Goal: Task Accomplishment & Management: Use online tool/utility

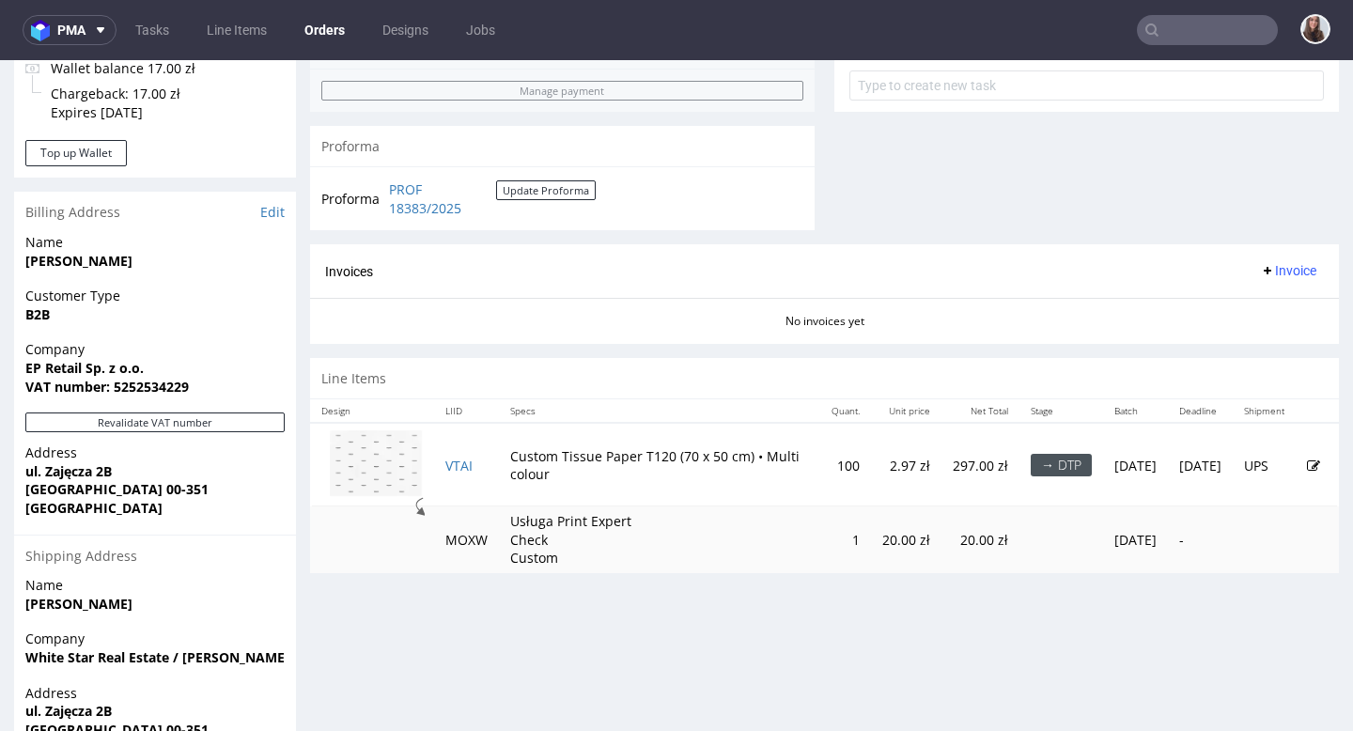
scroll to position [751, 0]
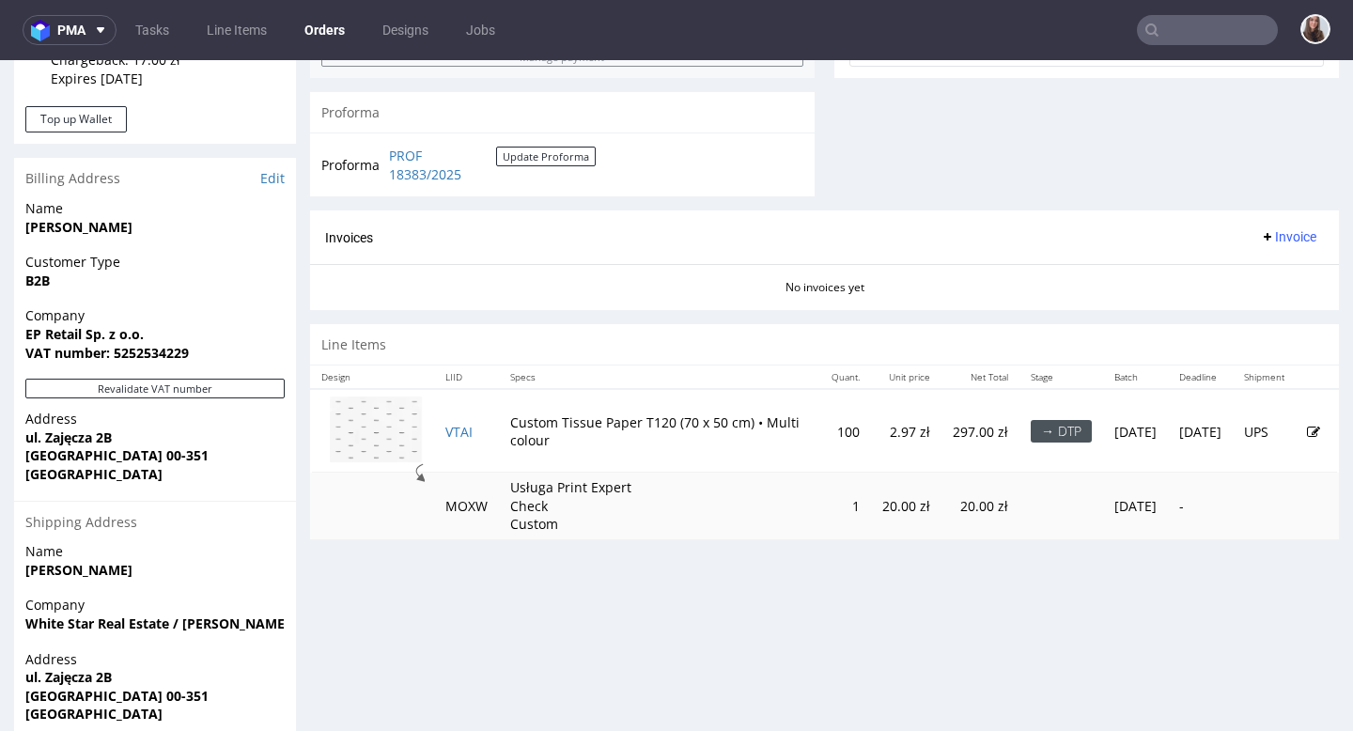
click at [685, 433] on icon at bounding box center [1313, 432] width 13 height 13
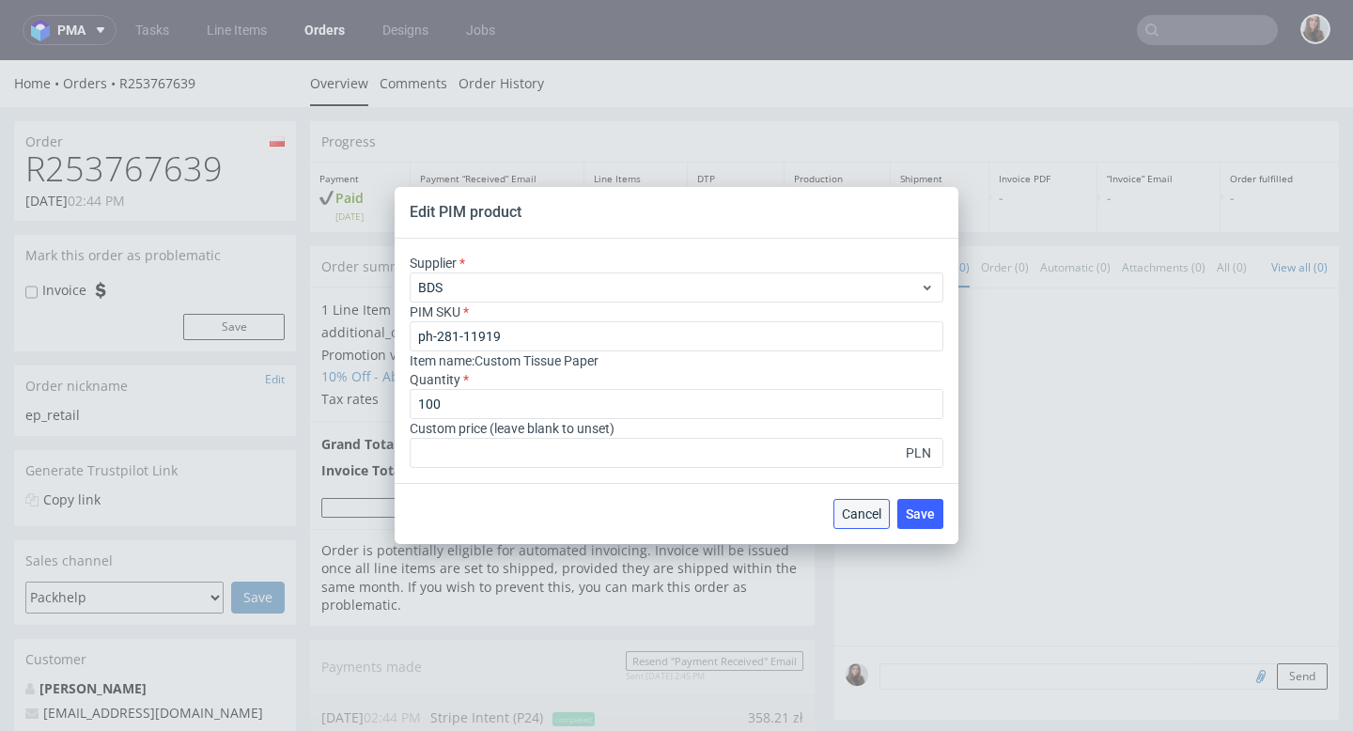
click at [685, 510] on span "Cancel" at bounding box center [861, 513] width 39 height 13
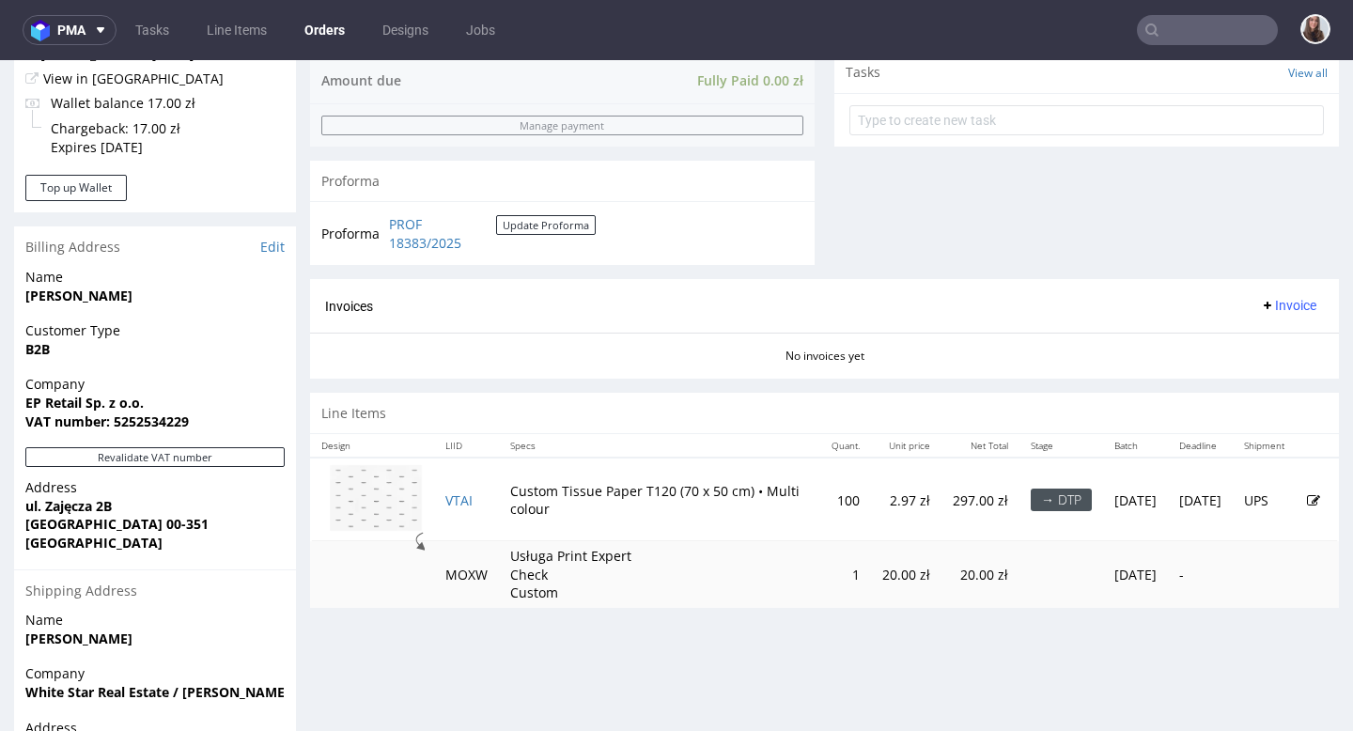
scroll to position [818, 0]
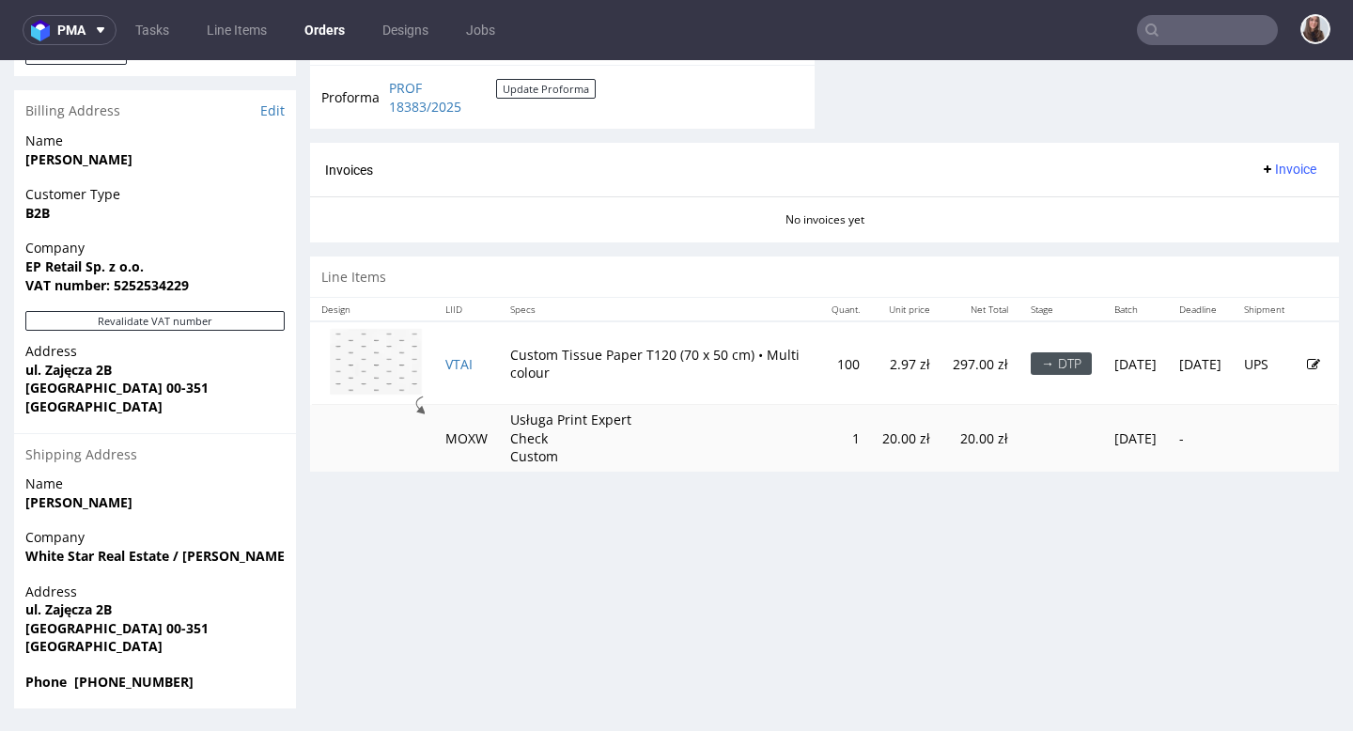
click at [685, 367] on icon at bounding box center [1313, 364] width 13 height 13
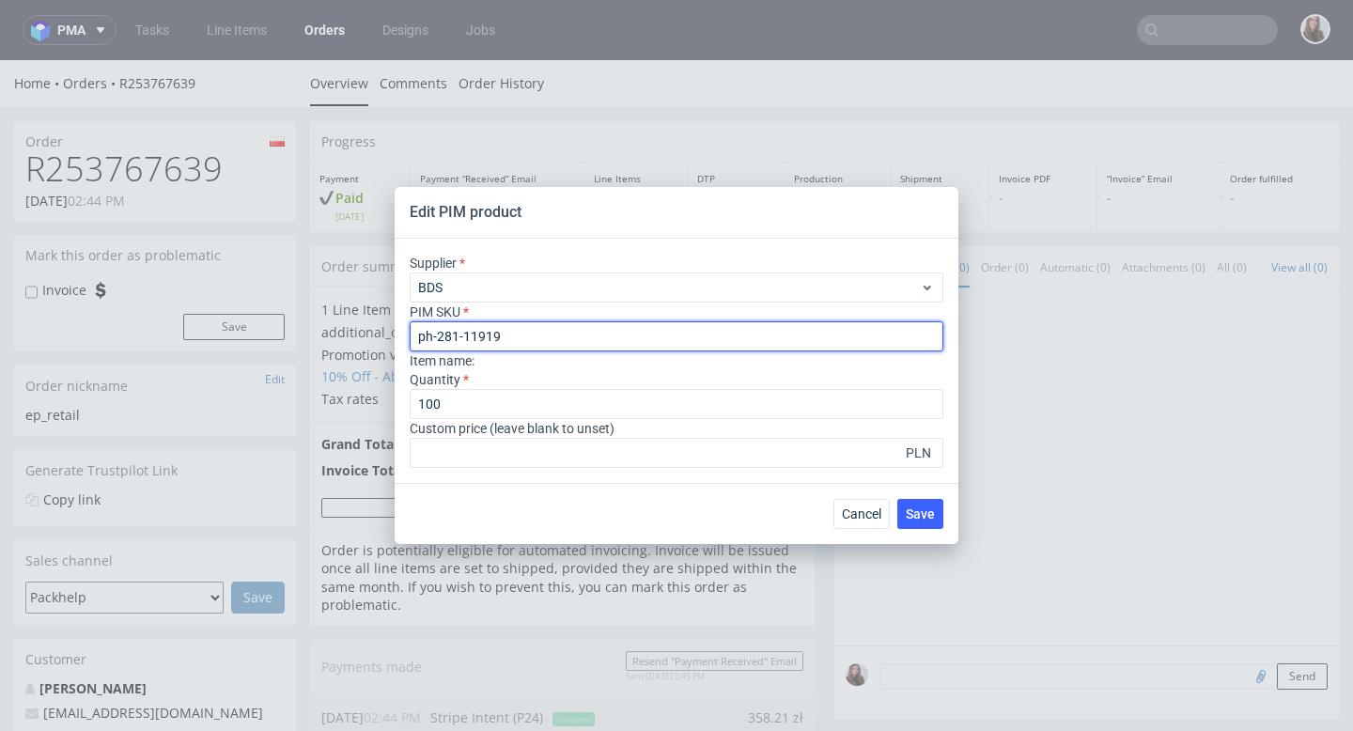
drag, startPoint x: 535, startPoint y: 335, endPoint x: 412, endPoint y: 334, distance: 122.1
click at [412, 334] on input "ph-281-11919" at bounding box center [677, 336] width 534 height 30
type input "paper--tissue-paper--120--tissue--mono-pantone-one-side--none"
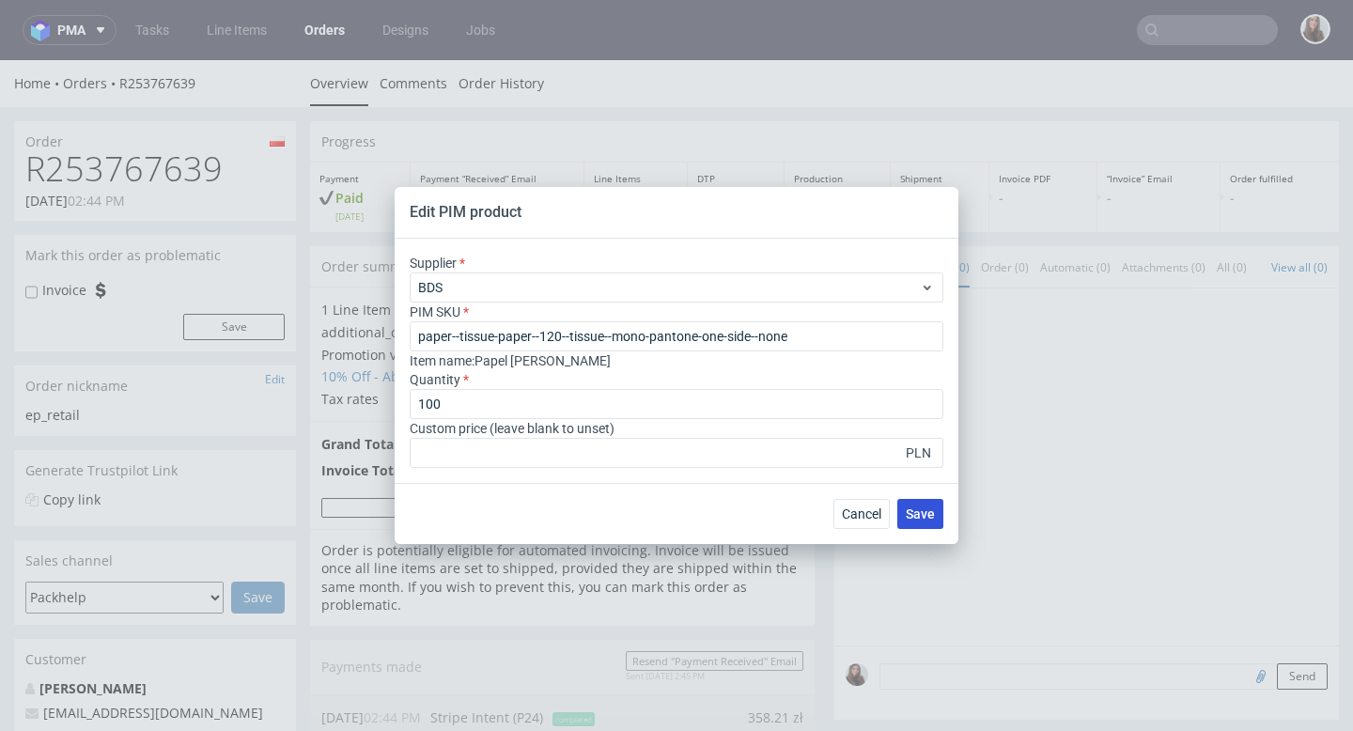
click at [685, 511] on span "Save" at bounding box center [920, 513] width 29 height 13
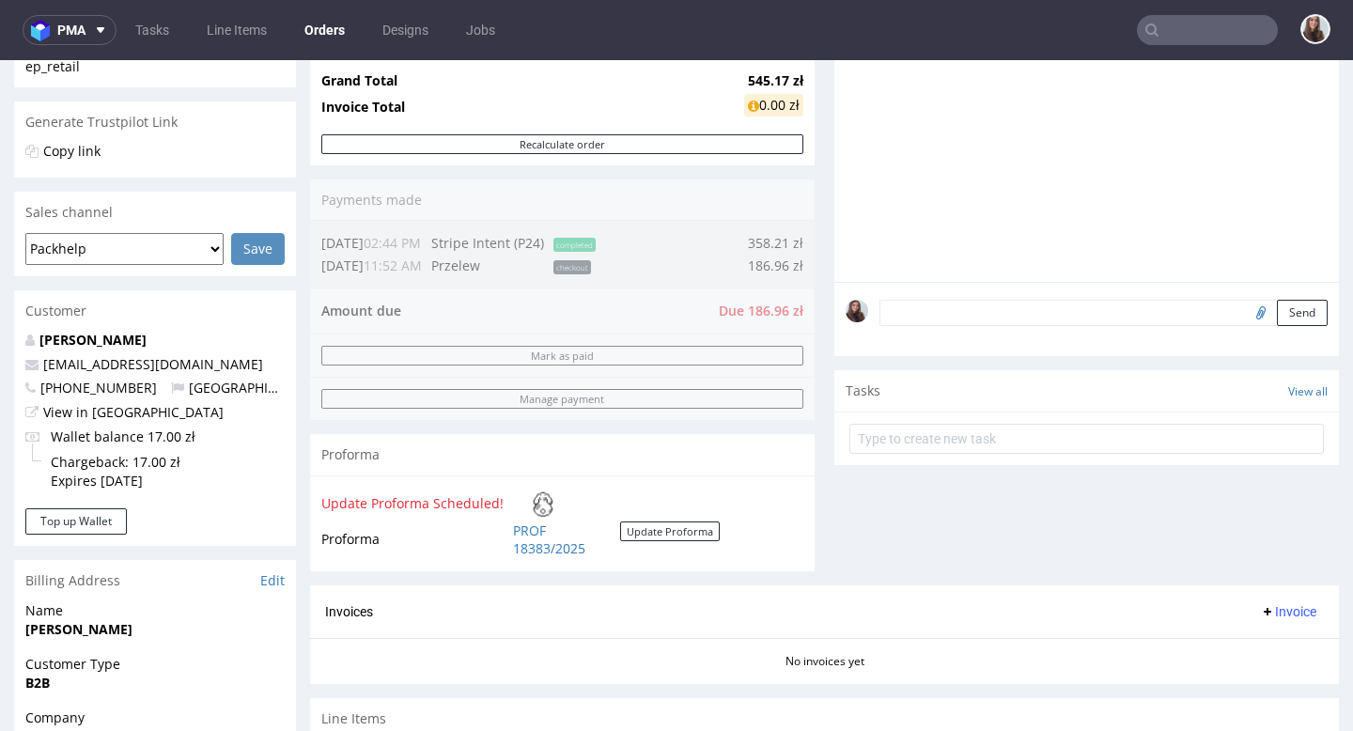
scroll to position [362, 0]
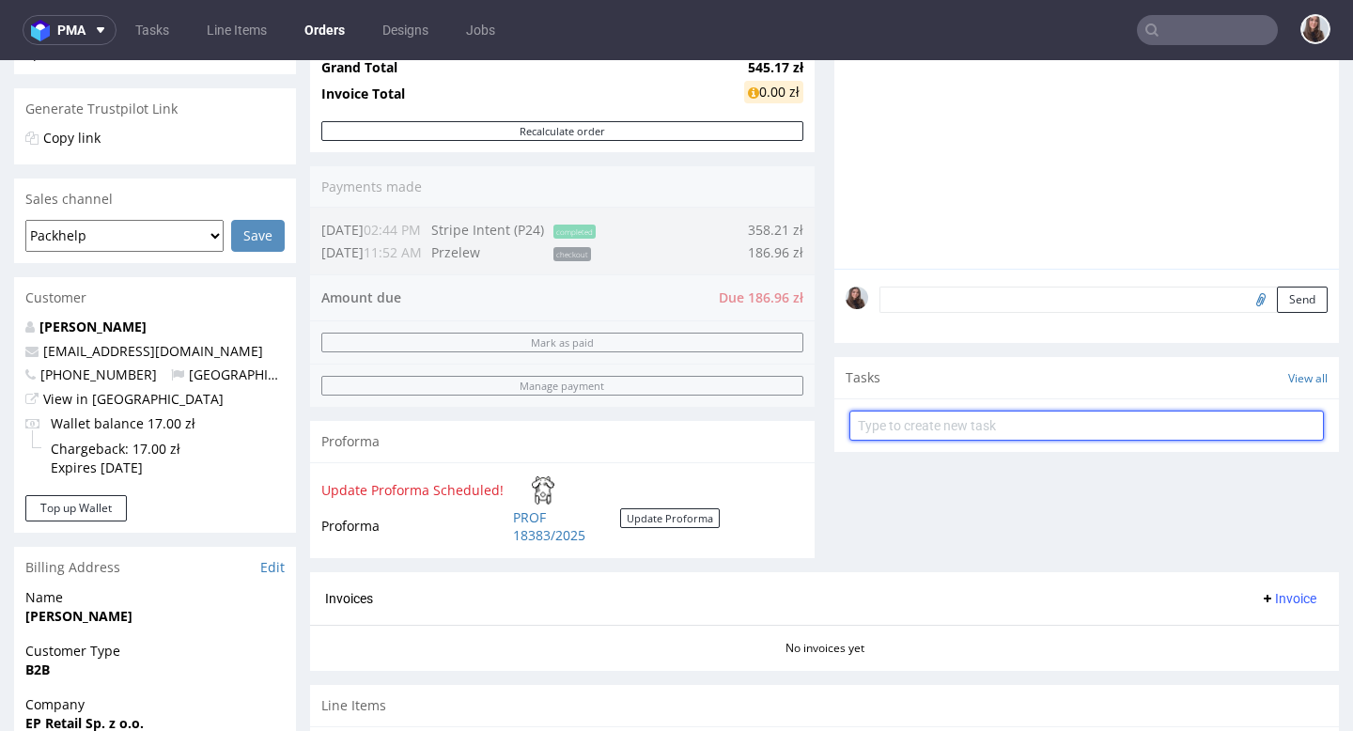
click at [685, 441] on input "text" at bounding box center [1086, 426] width 474 height 30
type input "payment link"
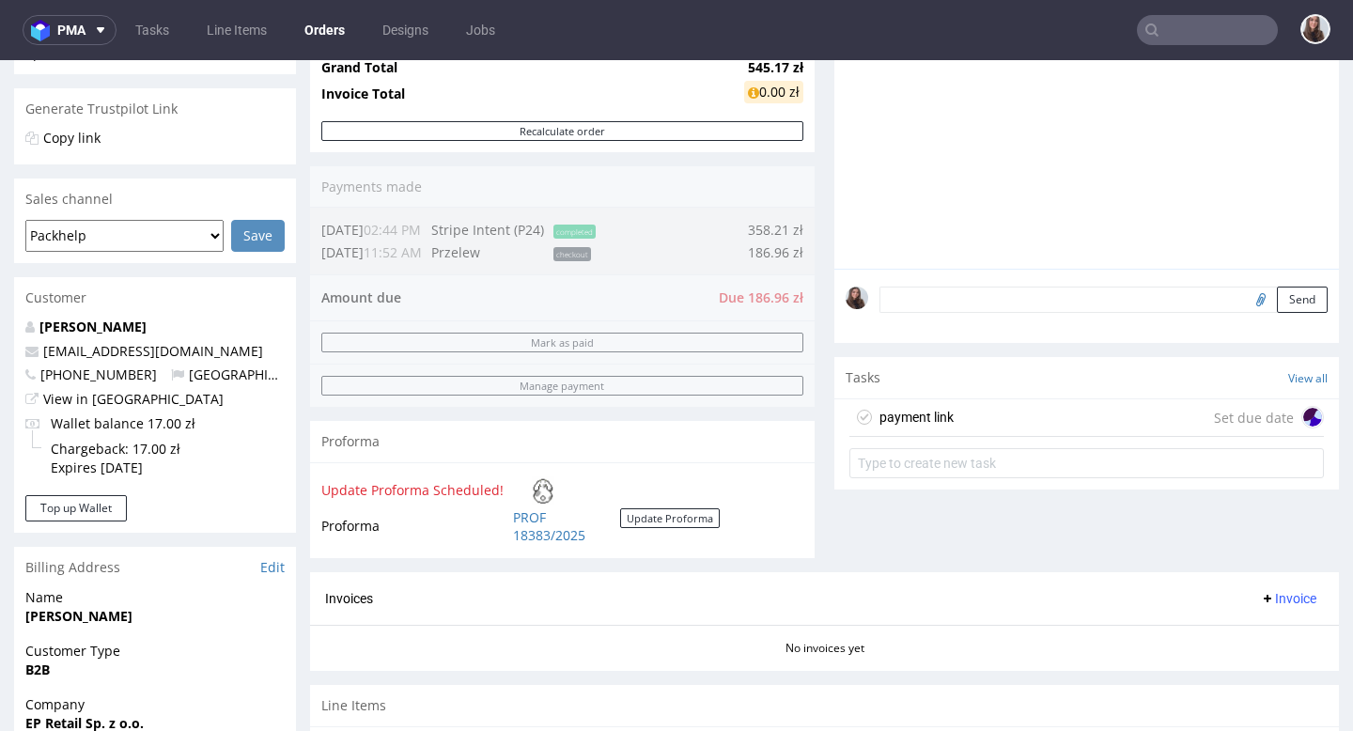
click at [685, 437] on div "payment link Set due date" at bounding box center [1086, 418] width 474 height 38
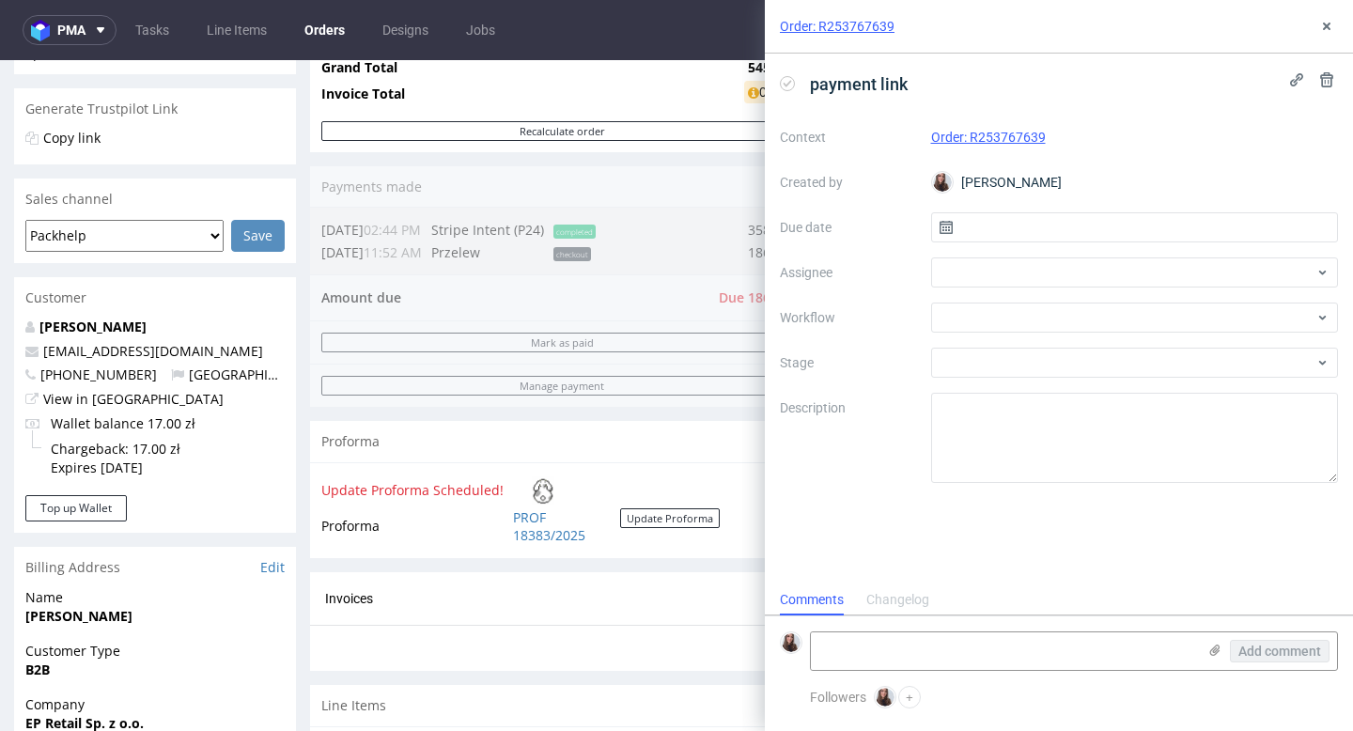
scroll to position [15, 0]
click at [685, 278] on div at bounding box center [1135, 272] width 408 height 30
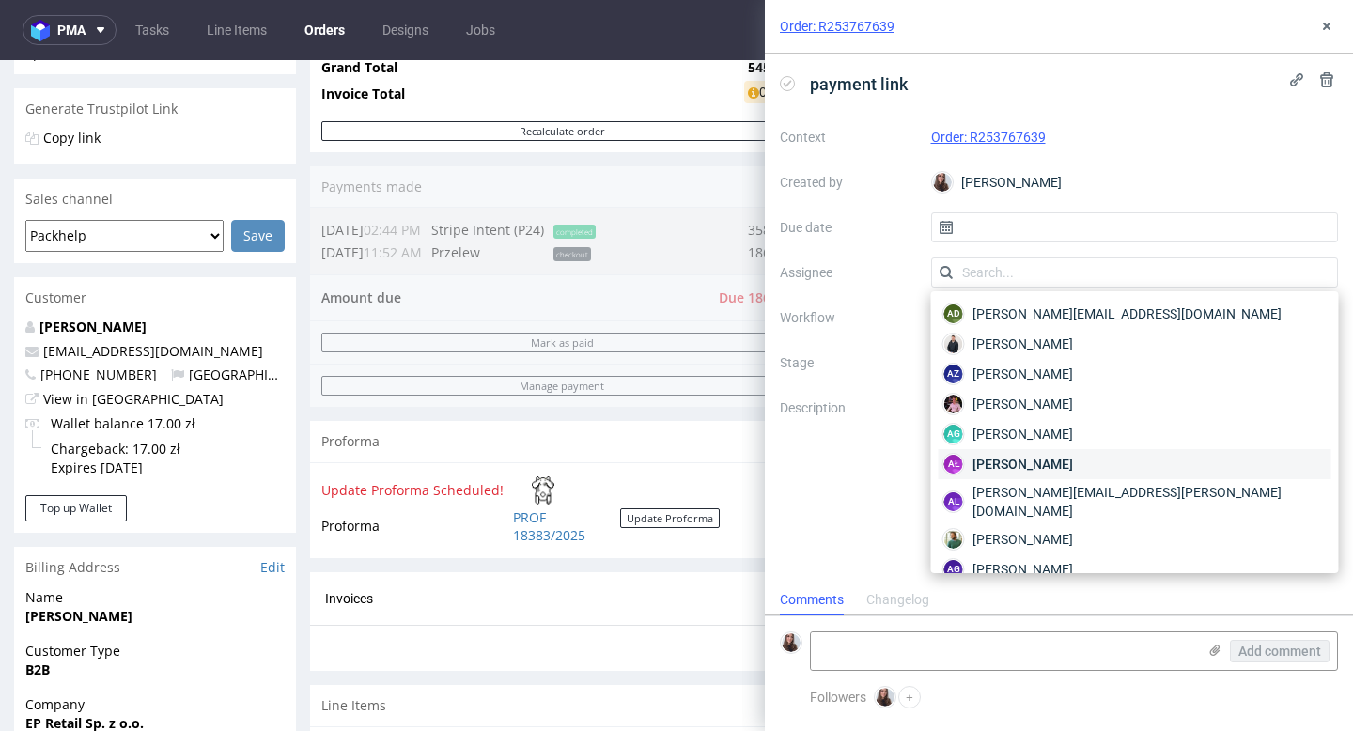
click at [685, 458] on span "[PERSON_NAME]" at bounding box center [1022, 464] width 101 height 19
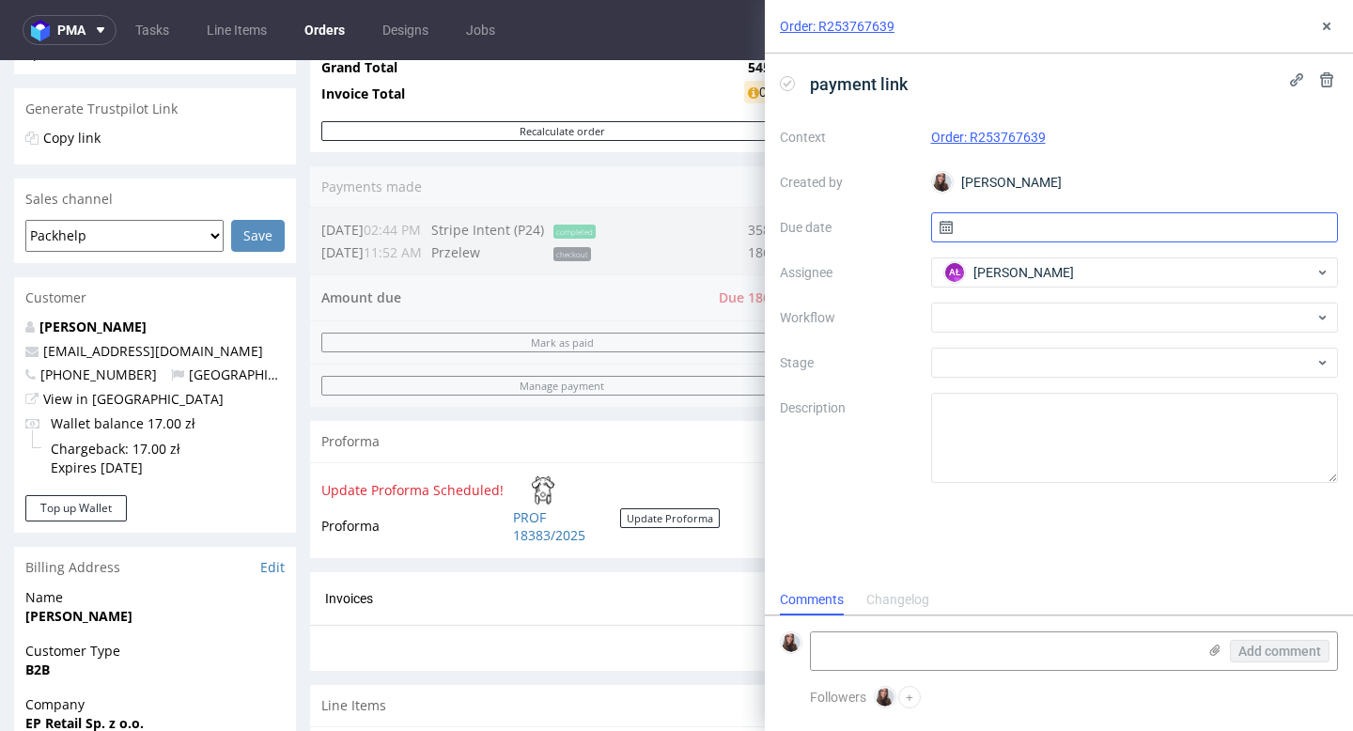
click at [685, 235] on input "text" at bounding box center [1135, 227] width 408 height 30
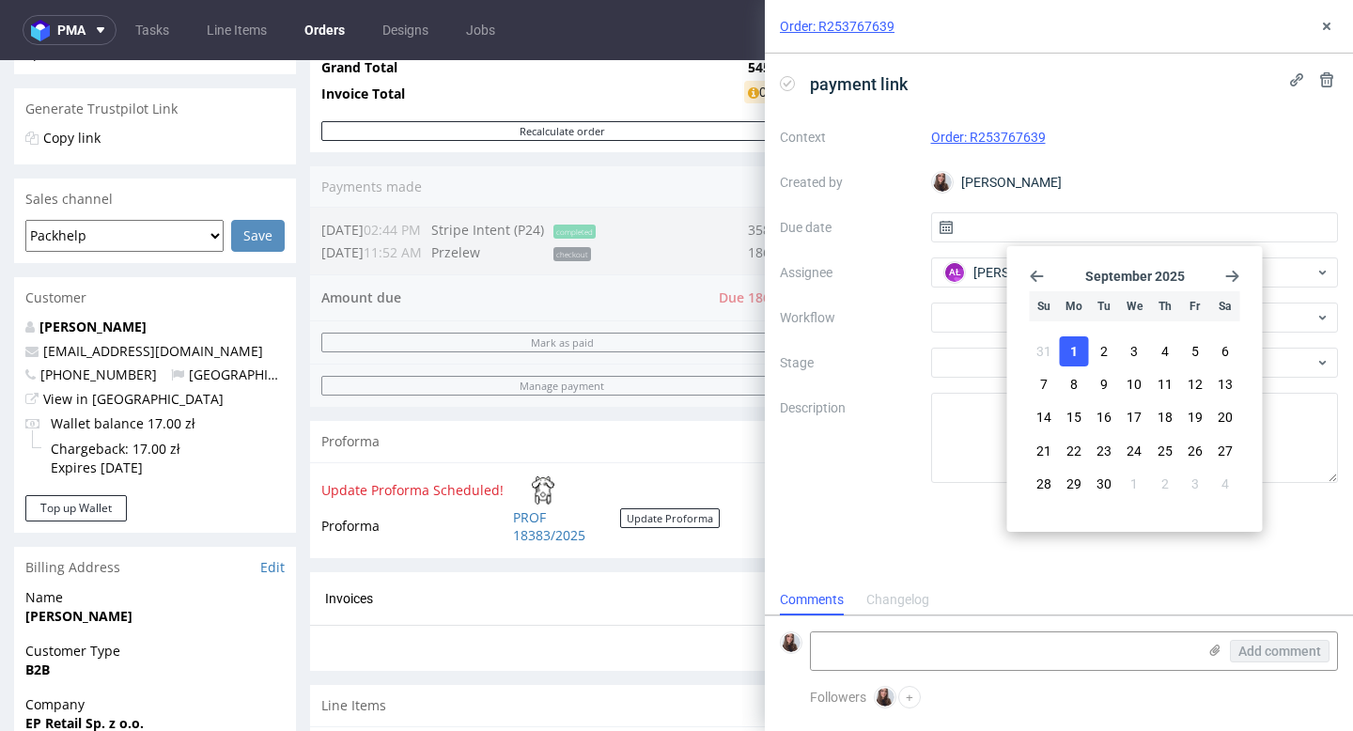
click at [685, 349] on span "1" at bounding box center [1074, 351] width 8 height 19
type input "[DATE]"
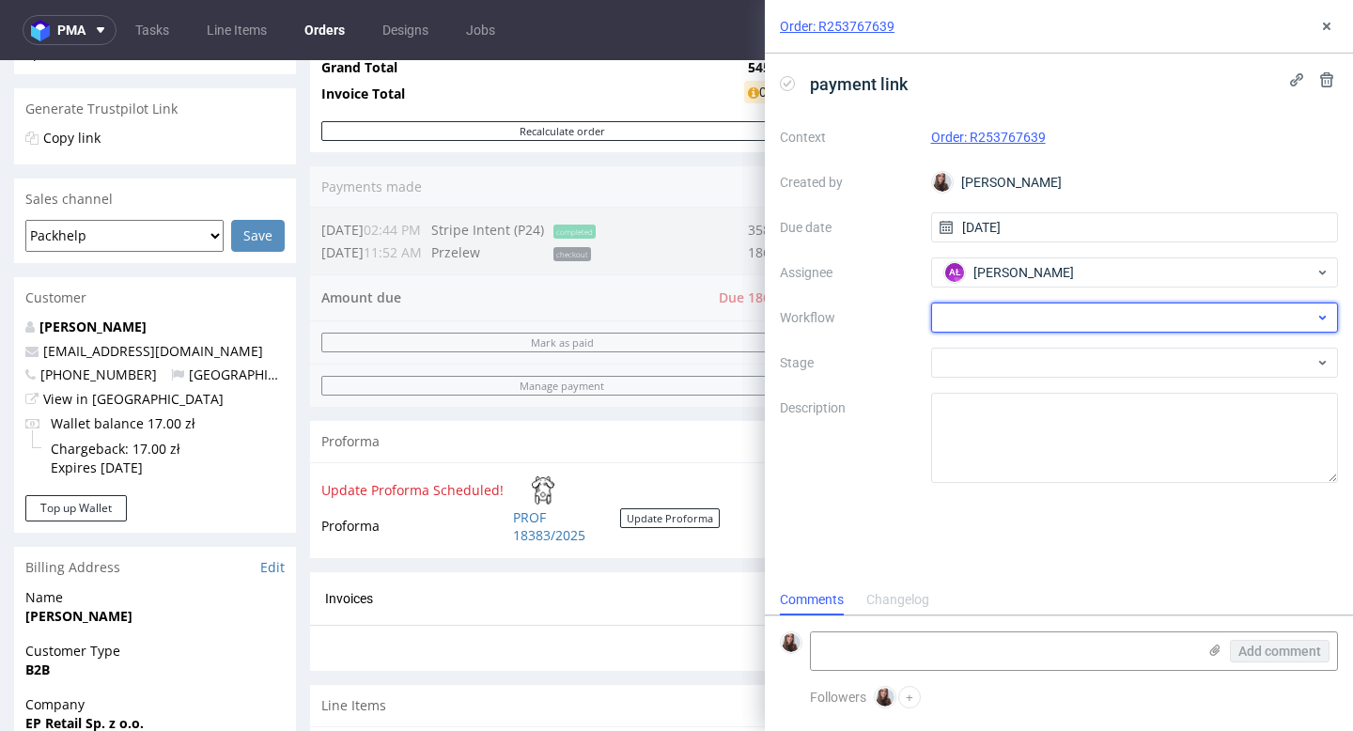
click at [685, 308] on div at bounding box center [1135, 318] width 408 height 30
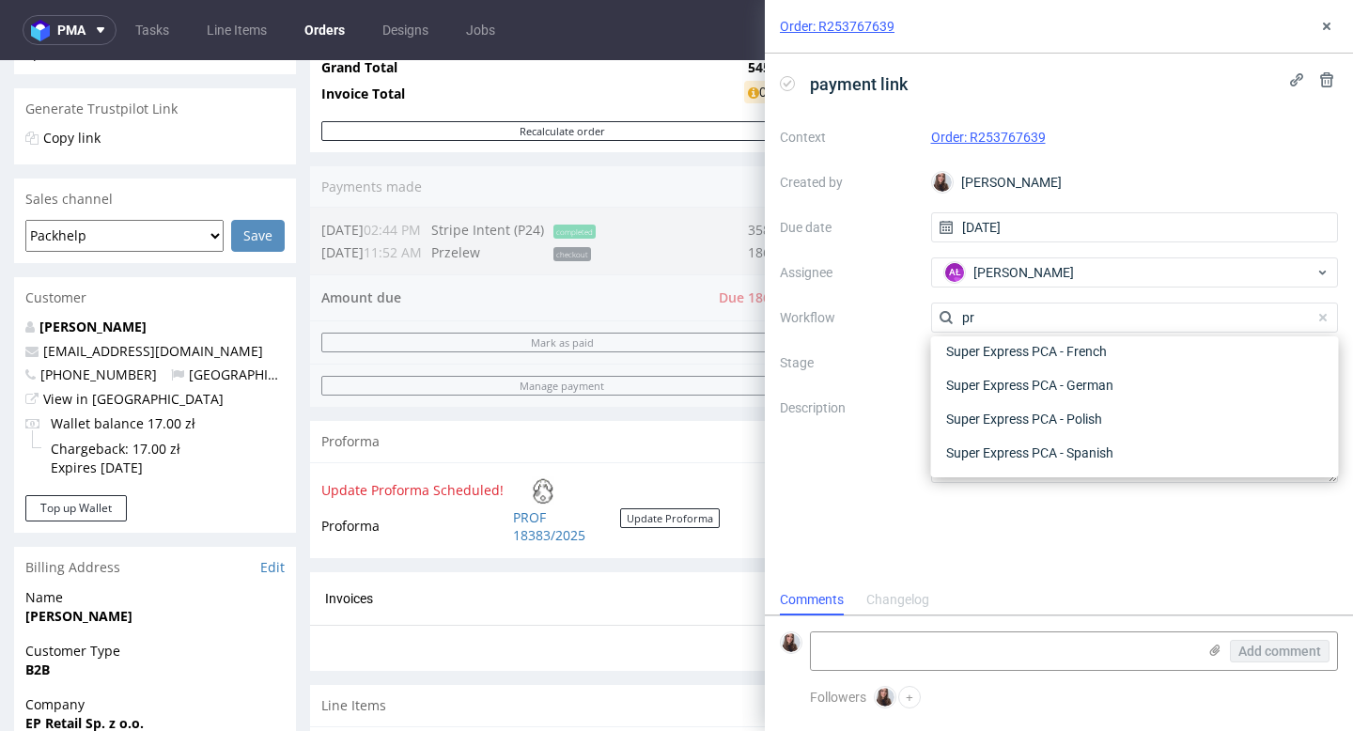
scroll to position [194, 0]
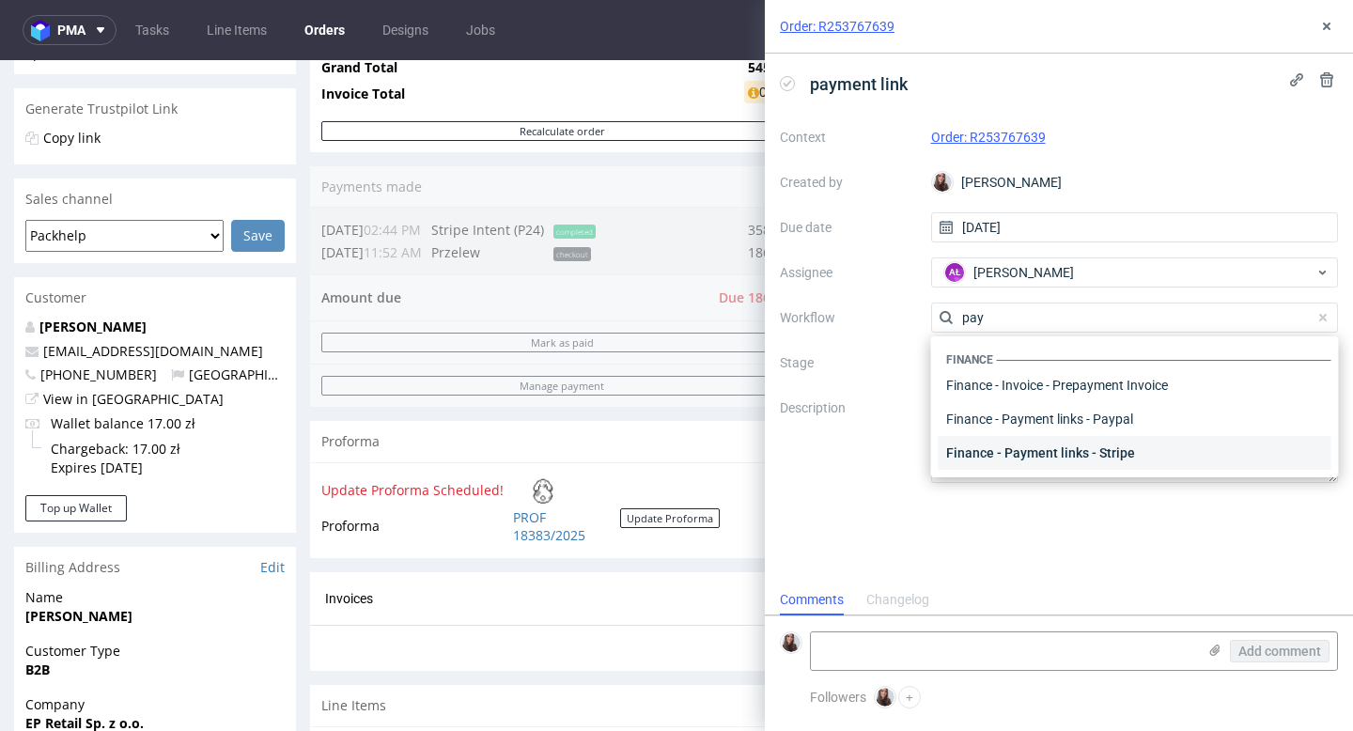
type input "pay"
click at [685, 446] on div "Finance - Payment links - Stripe" at bounding box center [1135, 453] width 393 height 34
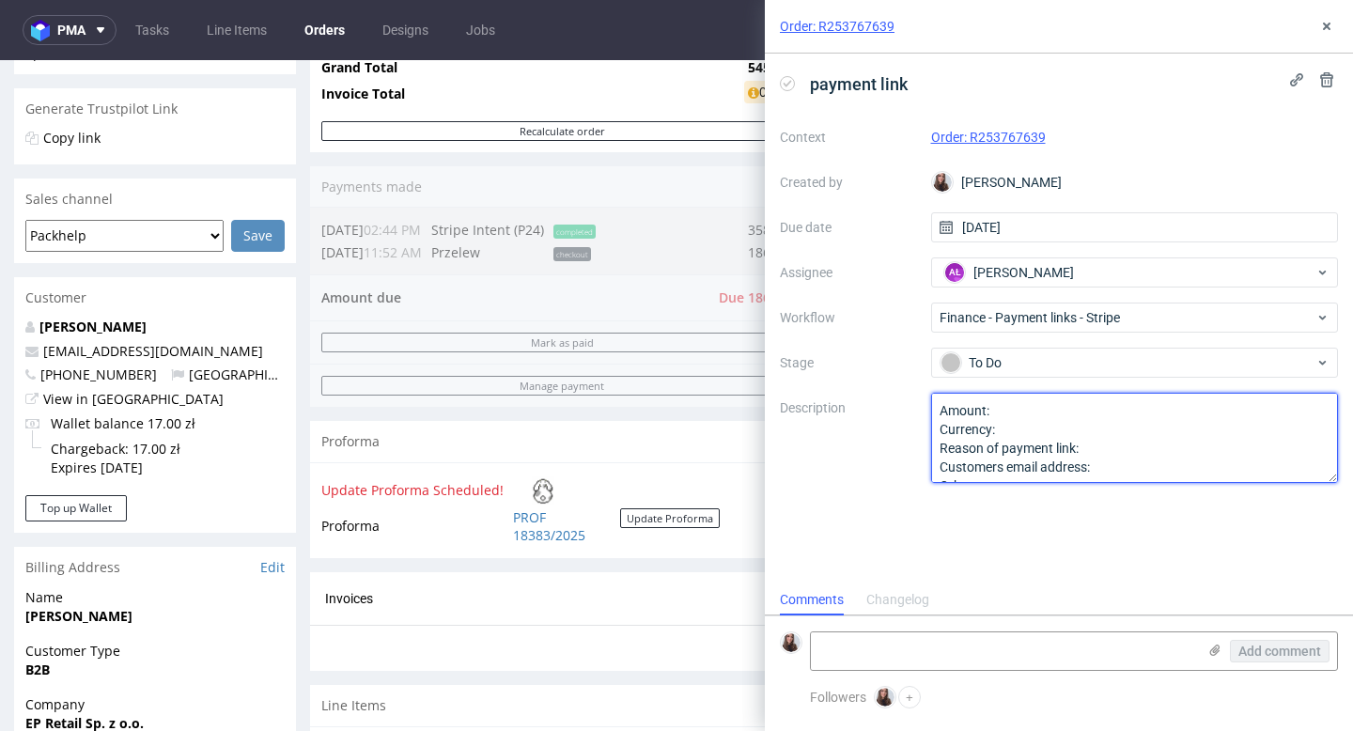
click at [685, 410] on textarea "Amount: Currency: Reason of payment link: Customers email address: Other:" at bounding box center [1135, 438] width 408 height 90
click at [685, 426] on textarea "Amount: Currency: Reason of payment link: Customers email address: Other:" at bounding box center [1135, 438] width 408 height 90
click at [685, 452] on textarea "Amount: Currency: Reason of payment link: Customers email address: Other:" at bounding box center [1135, 438] width 408 height 90
click at [685, 450] on textarea "Amount: 186 Currency: PLN Reason of payment link: change of SKU Customers email…" at bounding box center [1135, 438] width 408 height 90
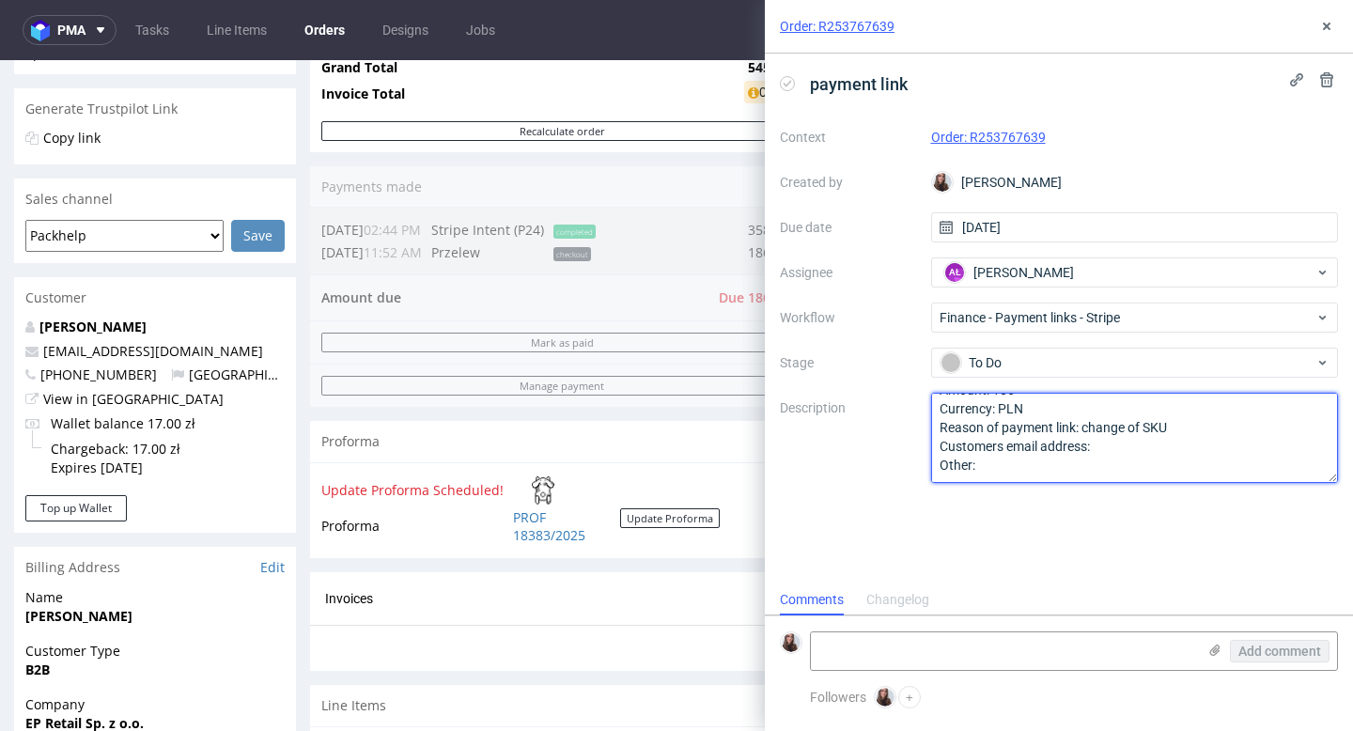
paste textarea "[EMAIL_ADDRESS][DOMAIN_NAME]"
type textarea "Amount: 186 Currency: PLN Reason of payment link: change of SKU Customers email…"
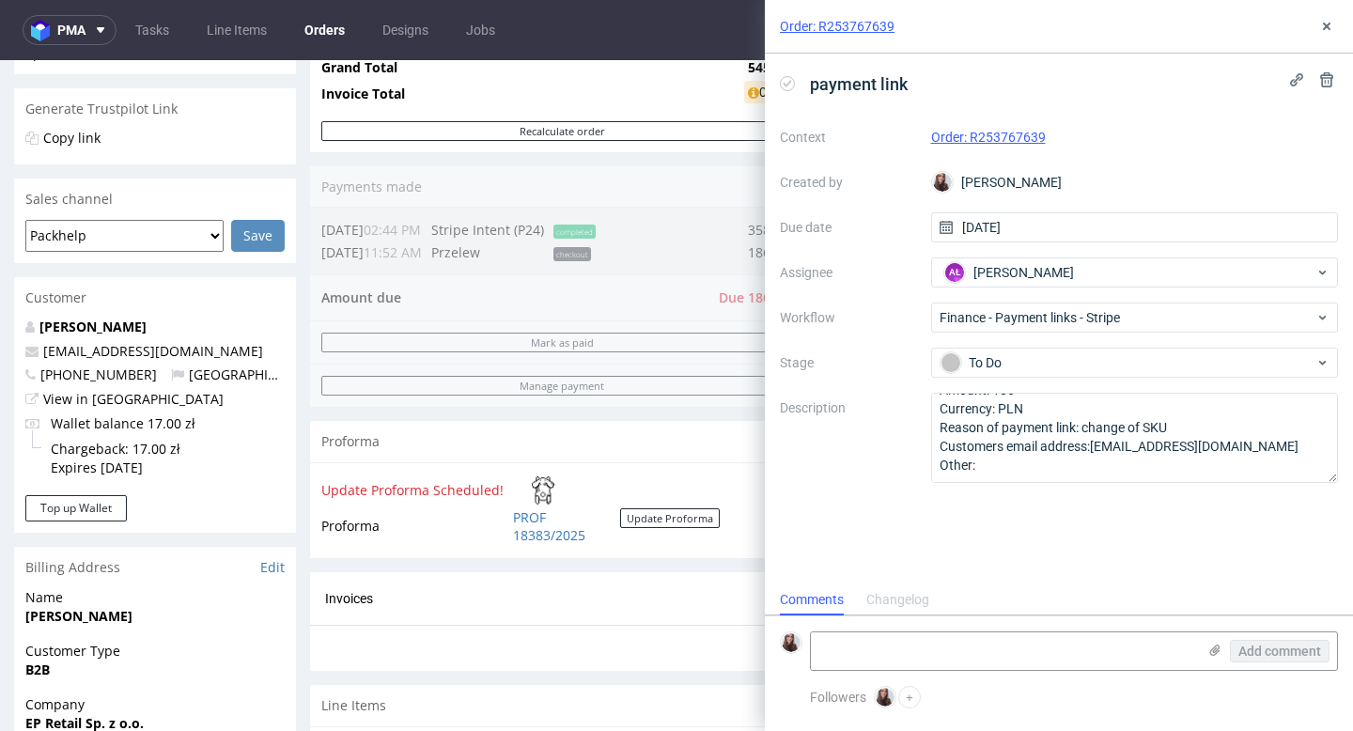
click at [685, 534] on div "payment link Context Order: R253767639 Created by [PERSON_NAME] Due date [DATE]…" at bounding box center [1059, 319] width 588 height 531
click at [685, 23] on button at bounding box center [1326, 26] width 23 height 23
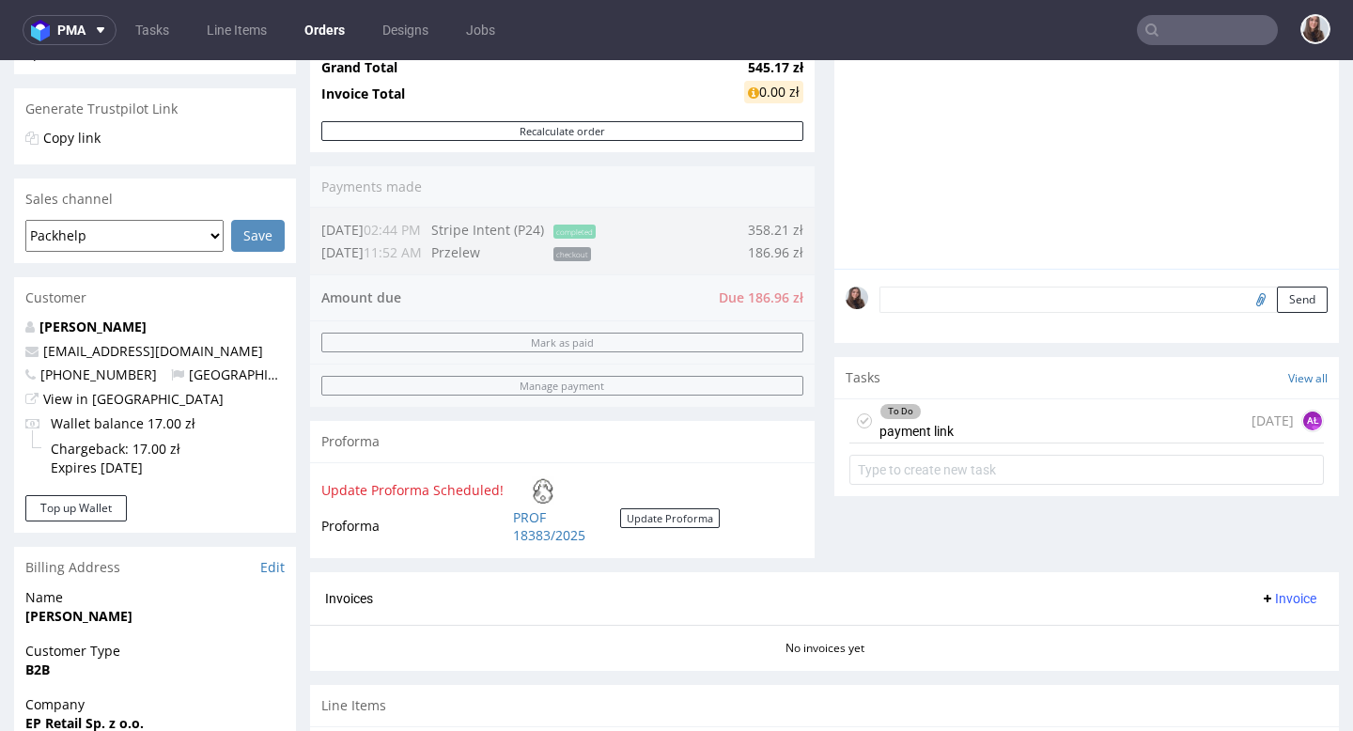
click at [685, 429] on div "To Do payment link [DATE] AŁ" at bounding box center [1086, 421] width 474 height 44
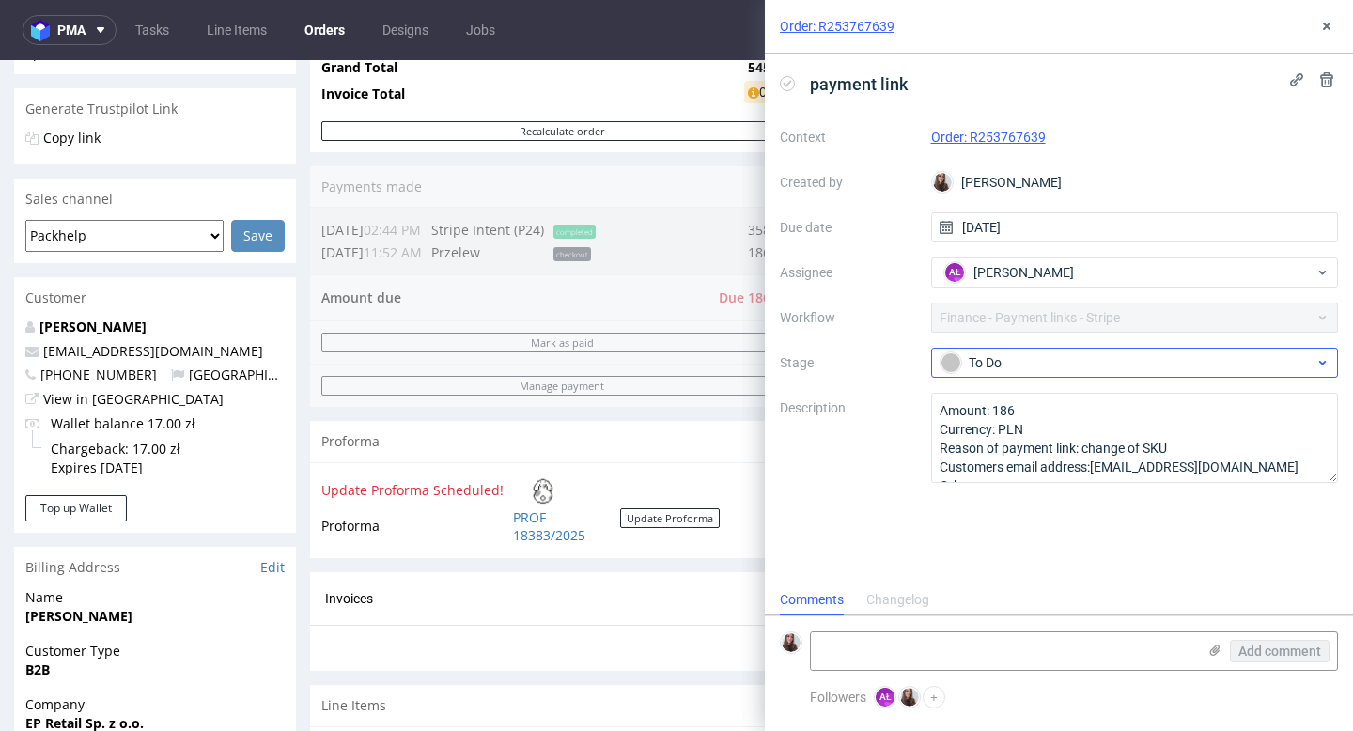
scroll to position [15, 0]
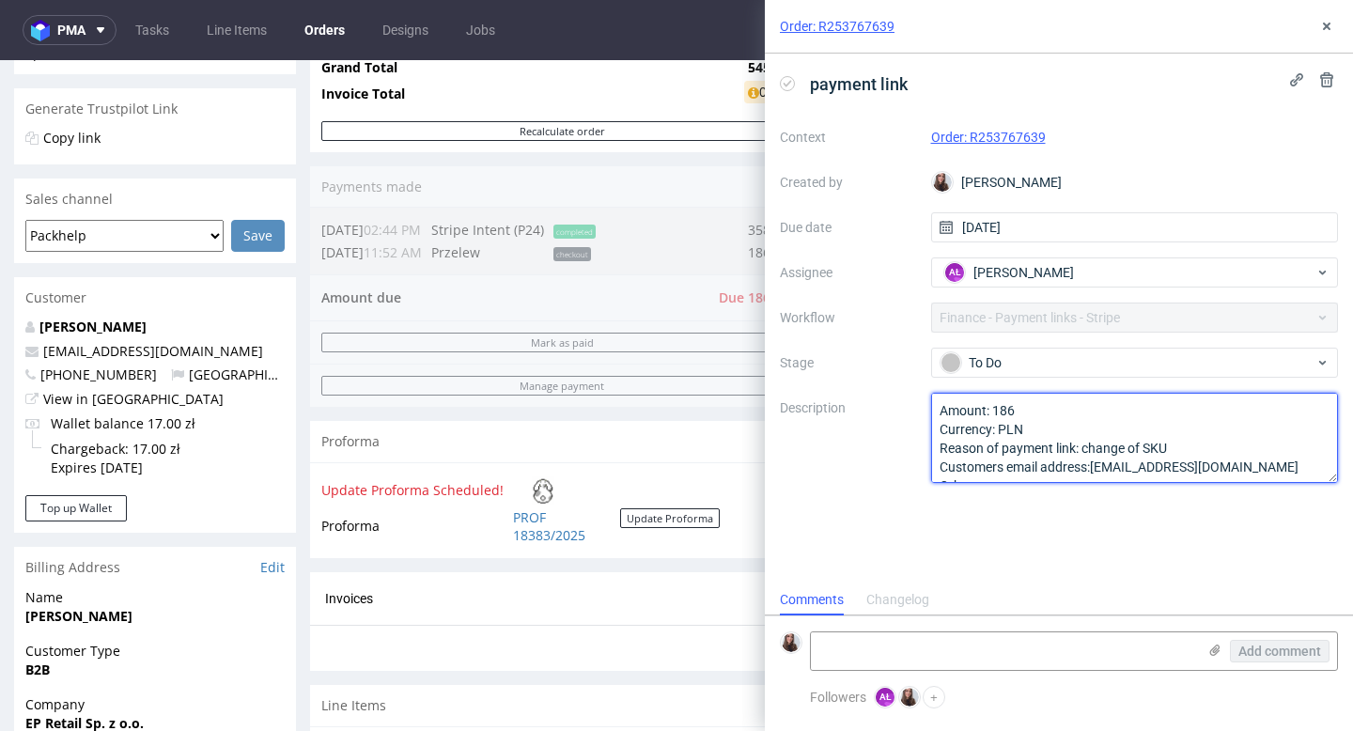
click at [685, 405] on textarea "Amount: 186 Currency: PLN Reason of payment link: change of SKU Customers email…" at bounding box center [1135, 438] width 408 height 90
click at [685, 425] on textarea "Amount: 186 Currency: PLN Reason of payment link: change of SKU Customers email…" at bounding box center [1135, 438] width 408 height 90
click at [685, 455] on textarea "Amount: 186 Currency: PLN Reason of payment link: change of SKU Customers email…" at bounding box center [1135, 438] width 408 height 90
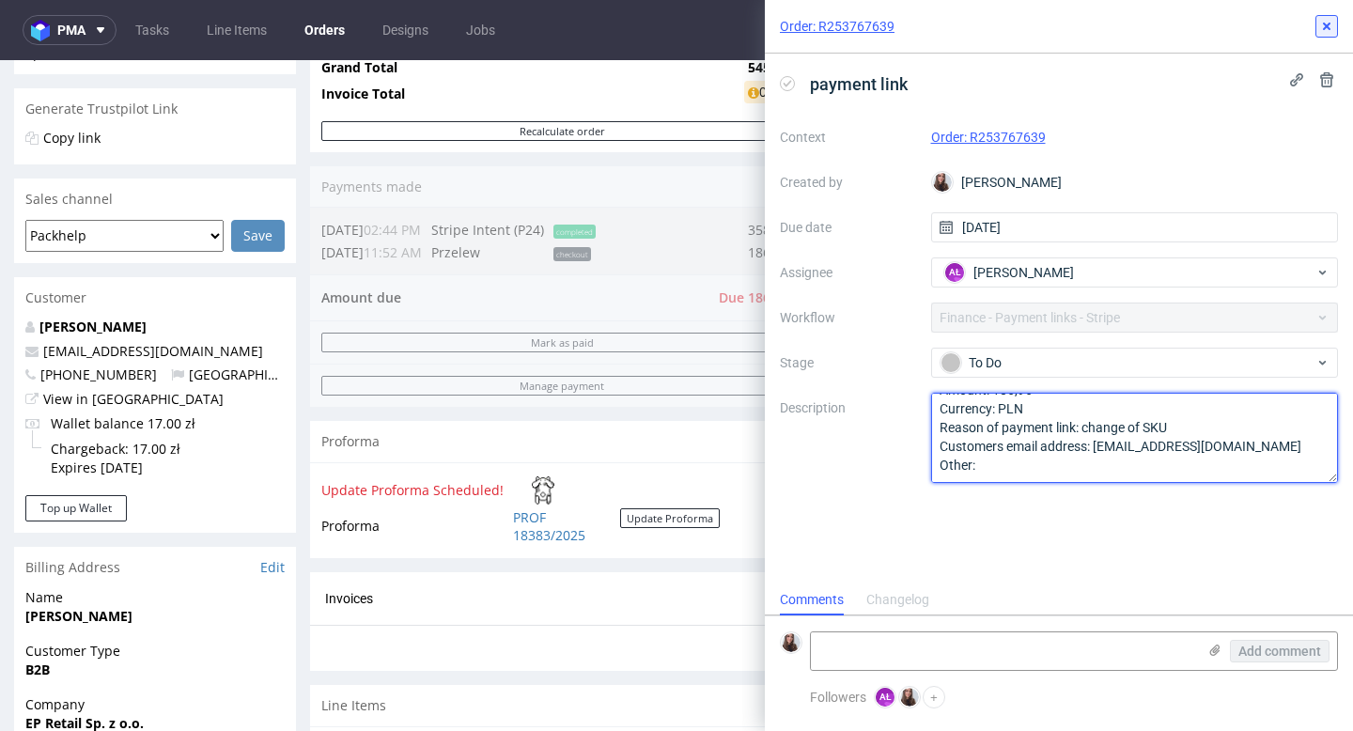
type textarea "Amount: 186,96 Currency: PLN Reason of payment link: change of SKU Customers em…"
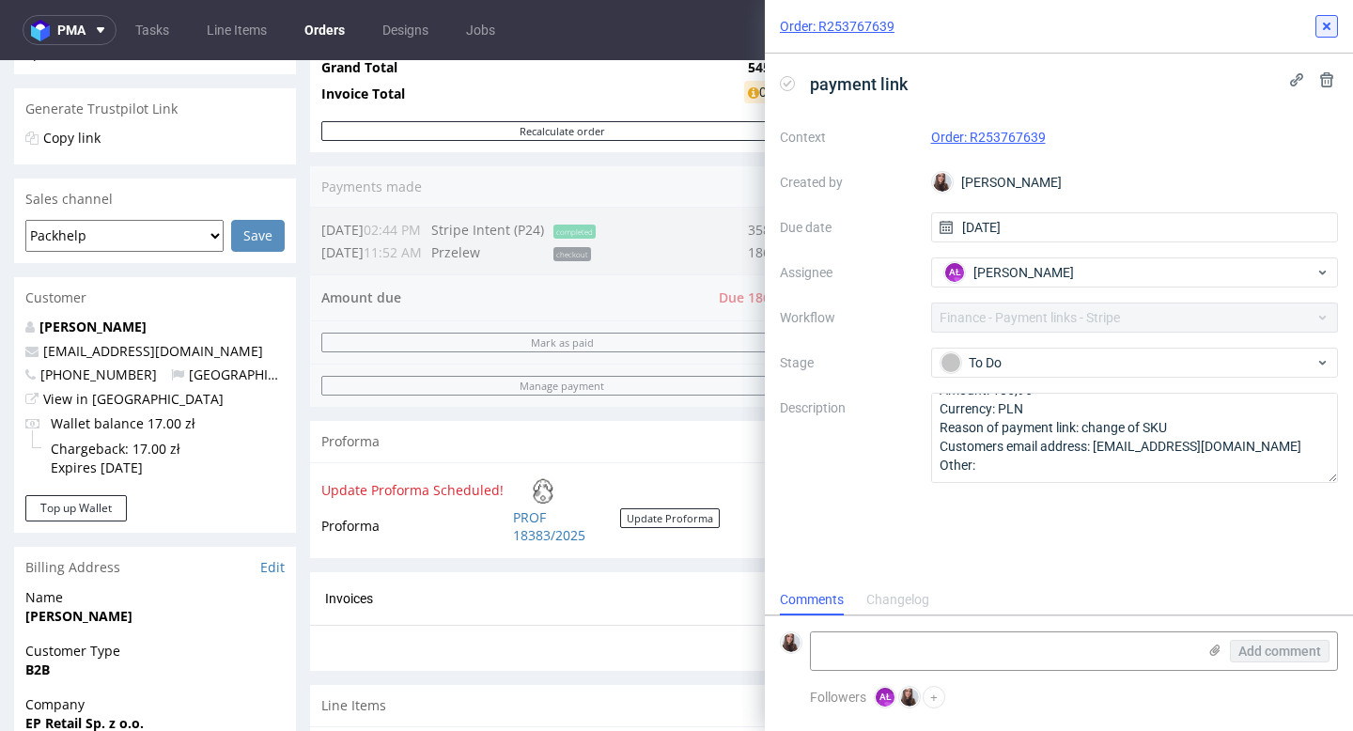
click at [685, 28] on icon at bounding box center [1326, 26] width 15 height 15
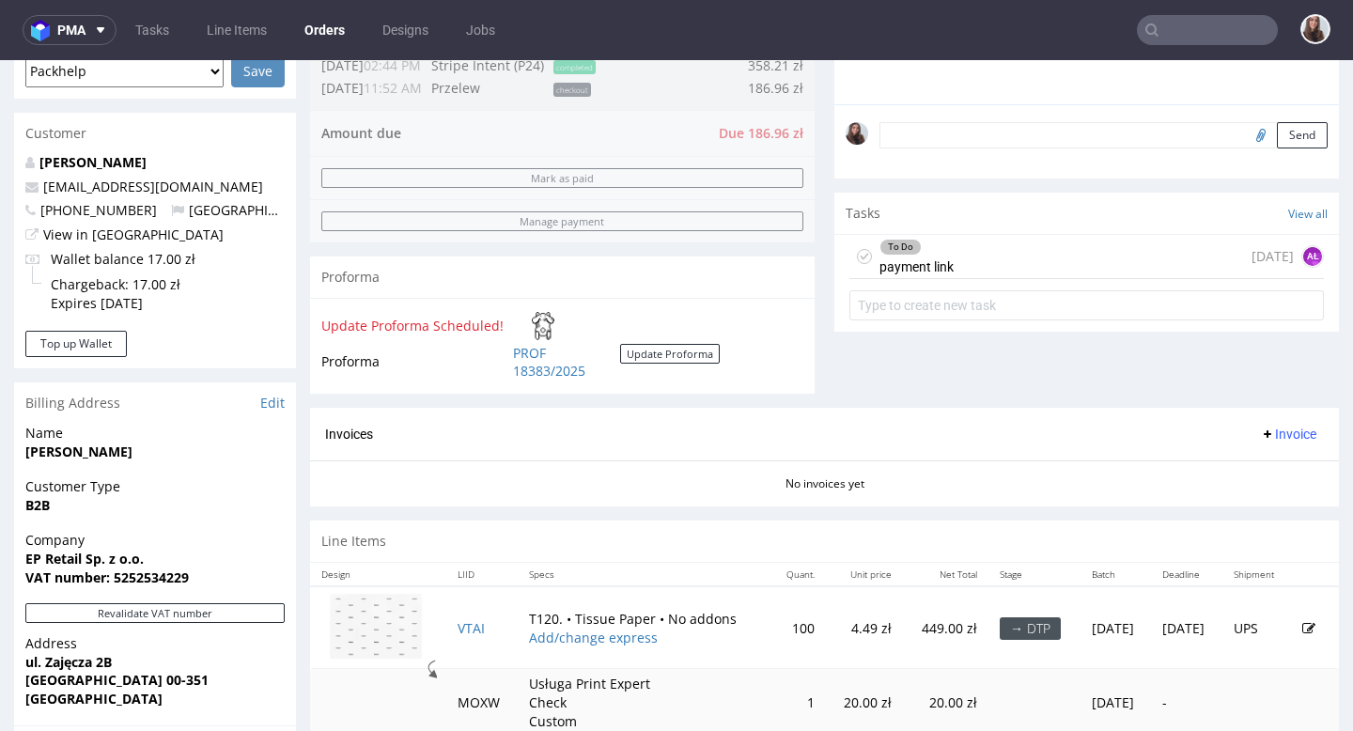
scroll to position [548, 0]
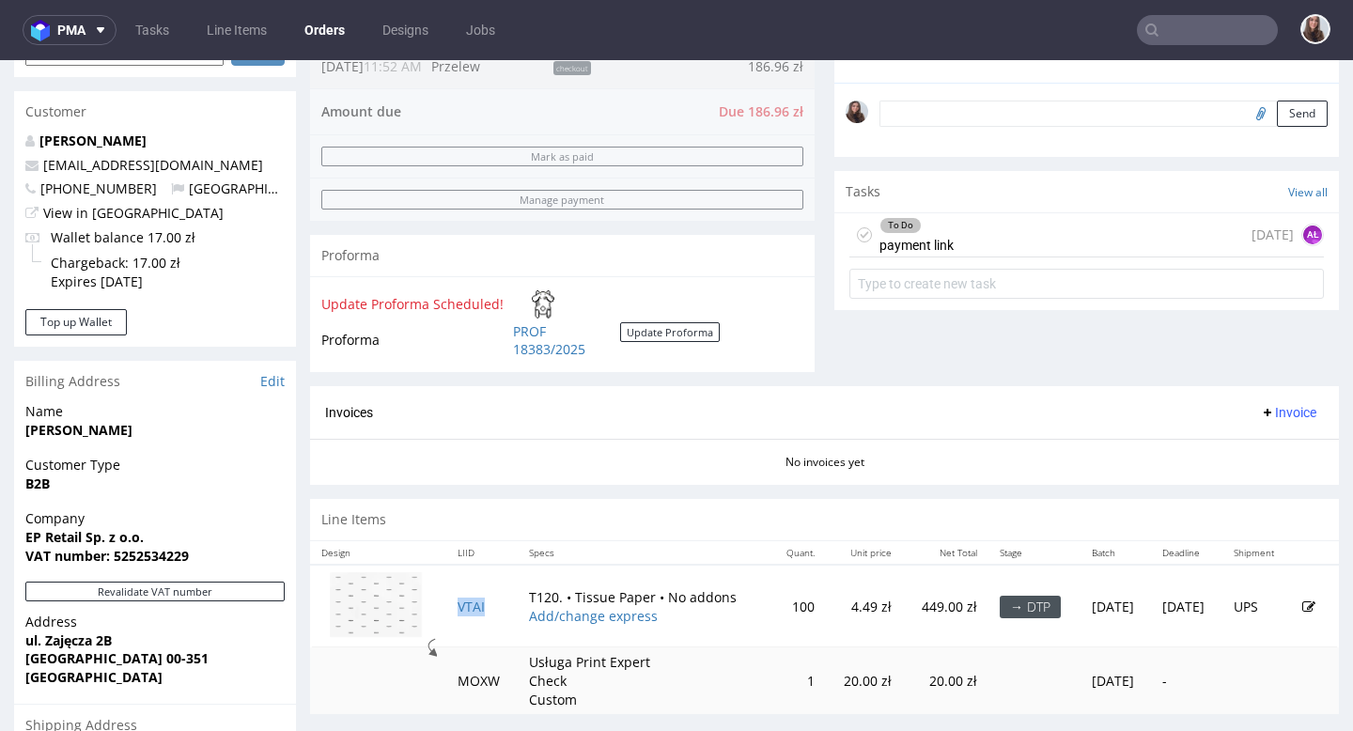
click at [447, 613] on td "VTAI" at bounding box center [481, 607] width 71 height 84
